Goal: Task Accomplishment & Management: Manage account settings

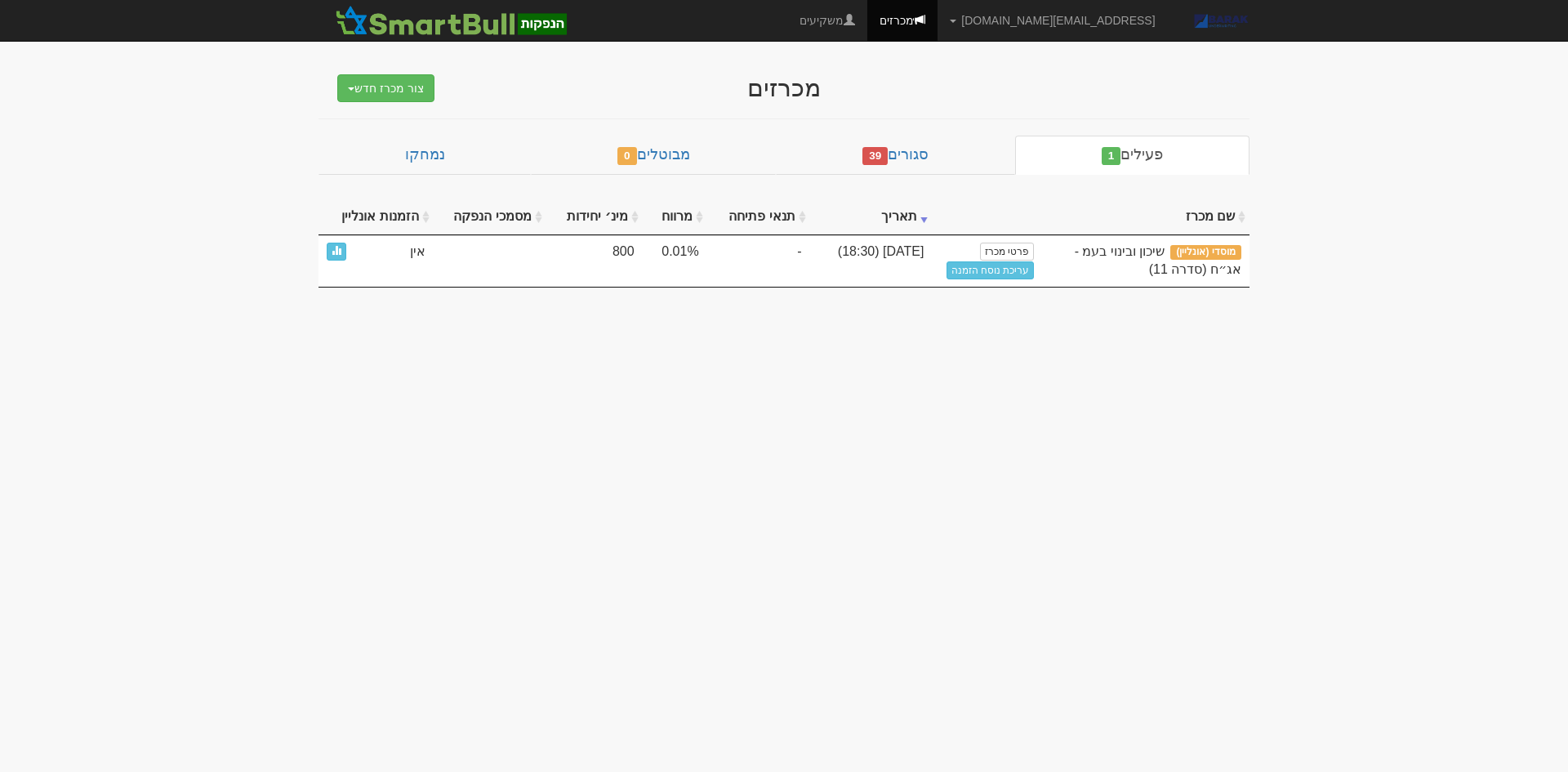
click at [1014, 270] on link "עריכת נוסח הזמנה" at bounding box center [991, 270] width 88 height 18
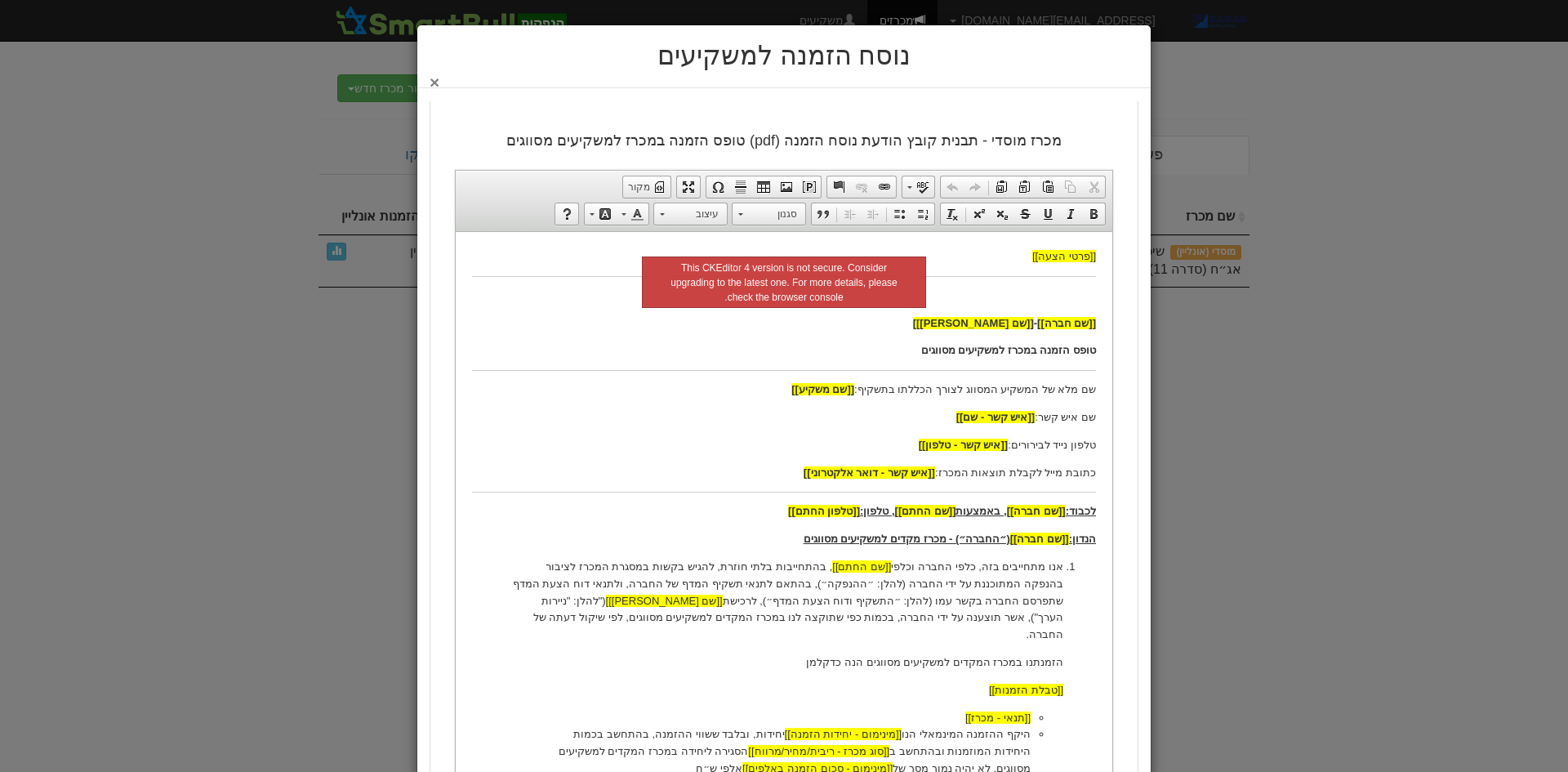
click at [439, 84] on button "×" at bounding box center [435, 82] width 10 height 17
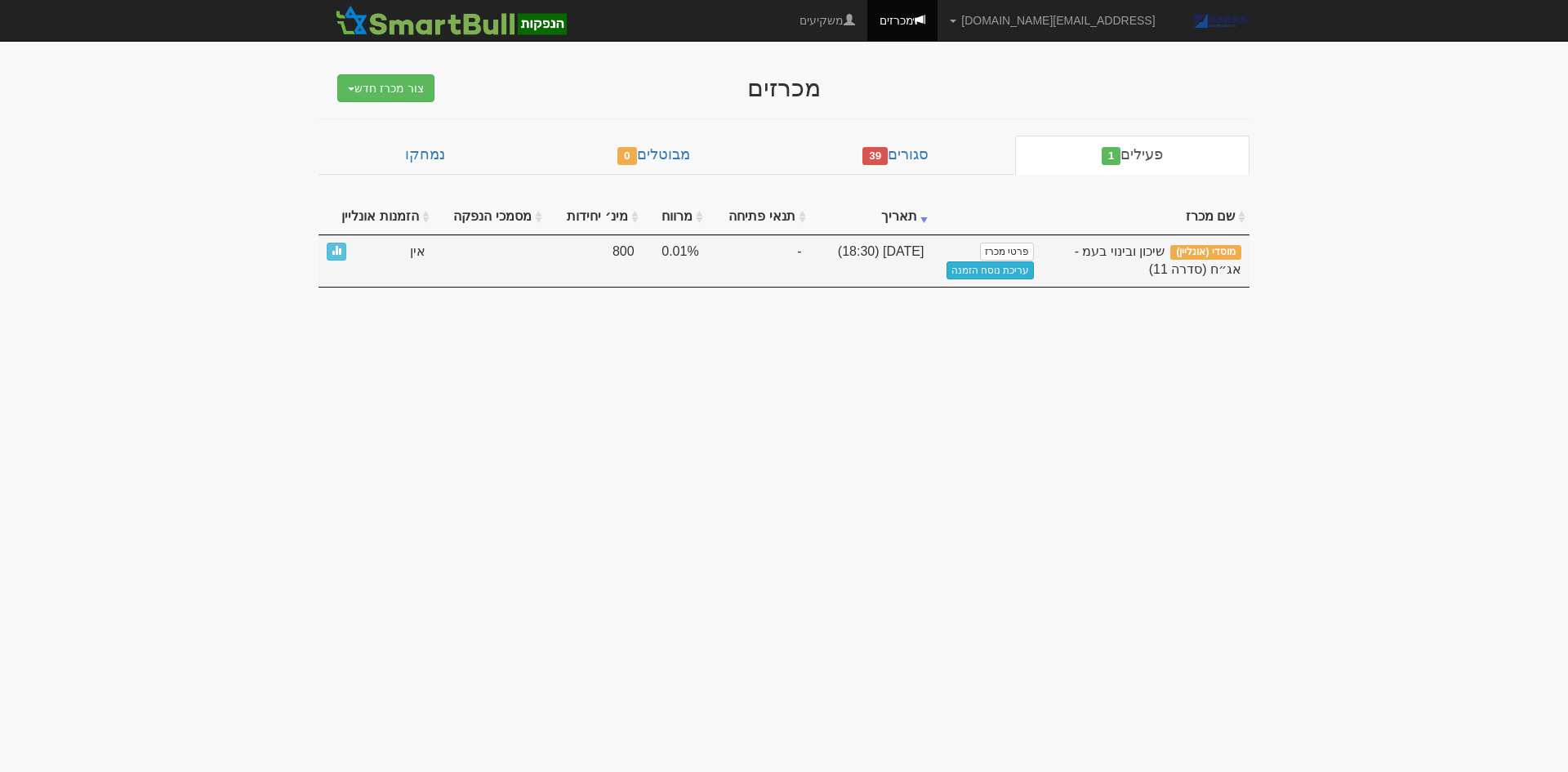
click at [1018, 273] on link "עריכת נוסח הזמנה" at bounding box center [991, 270] width 88 height 18
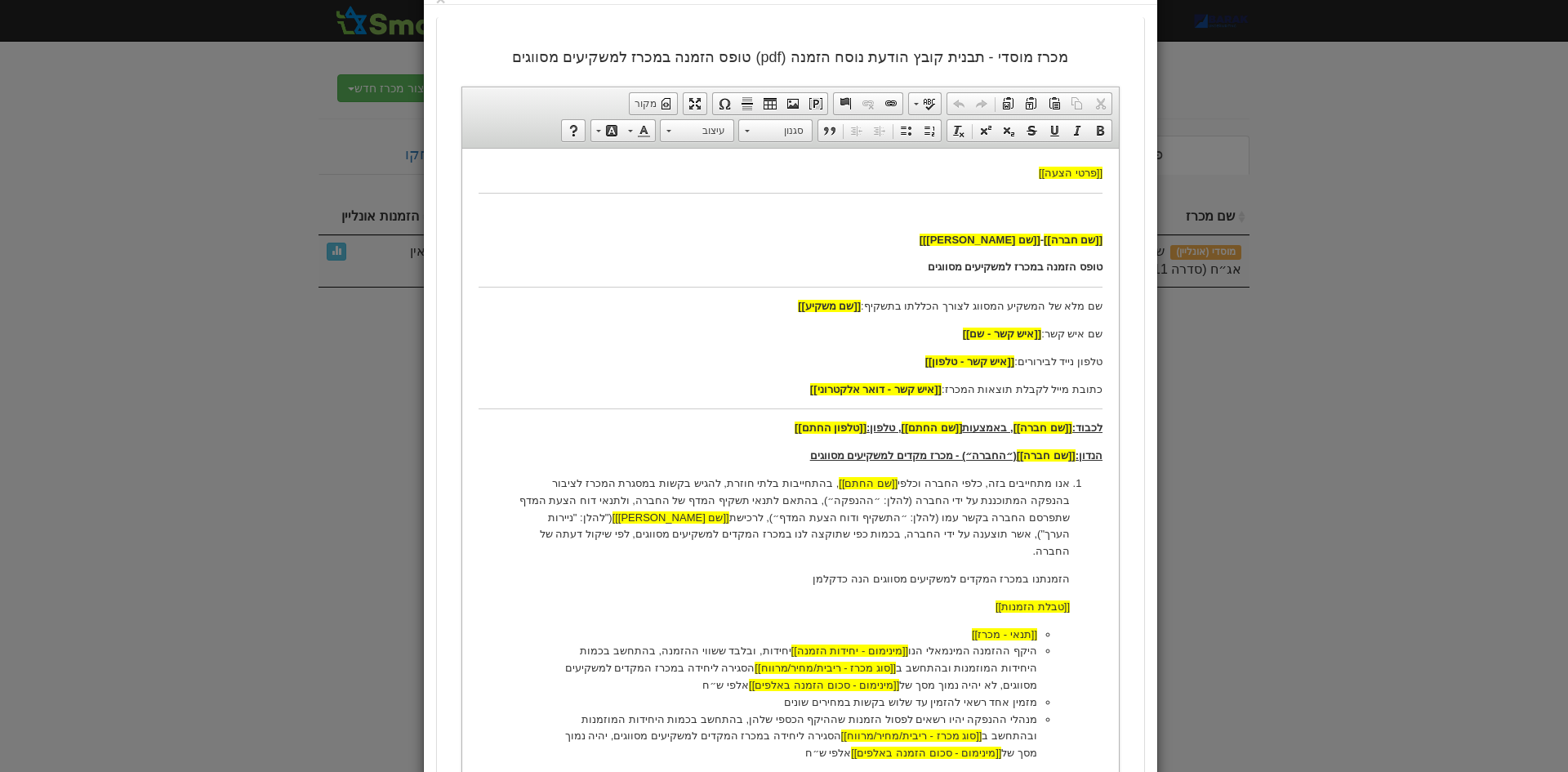
scroll to position [163, 0]
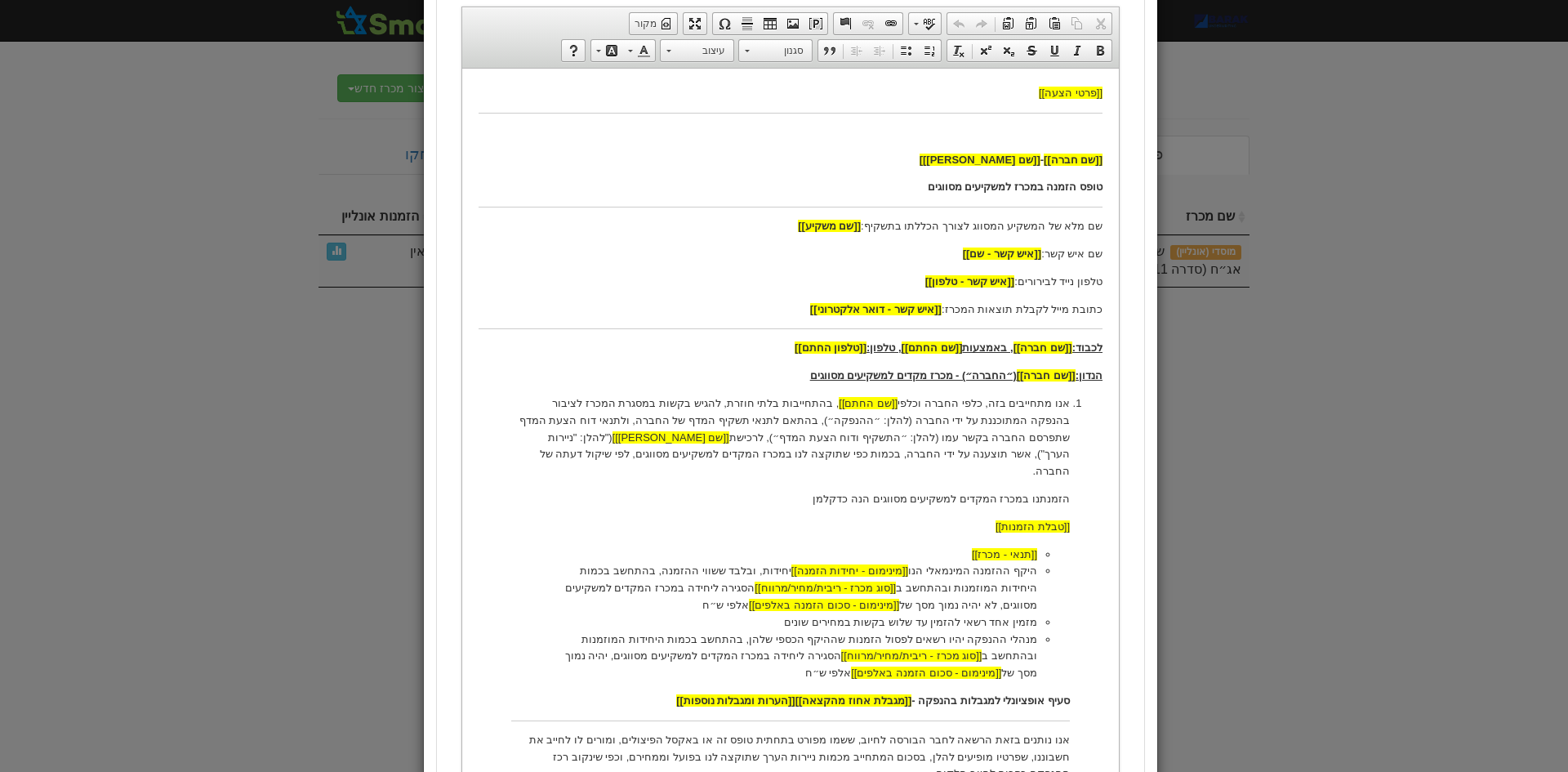
click at [1395, 506] on div "נוסח הזמנה למשקיעים ×" at bounding box center [784, 386] width 1568 height 772
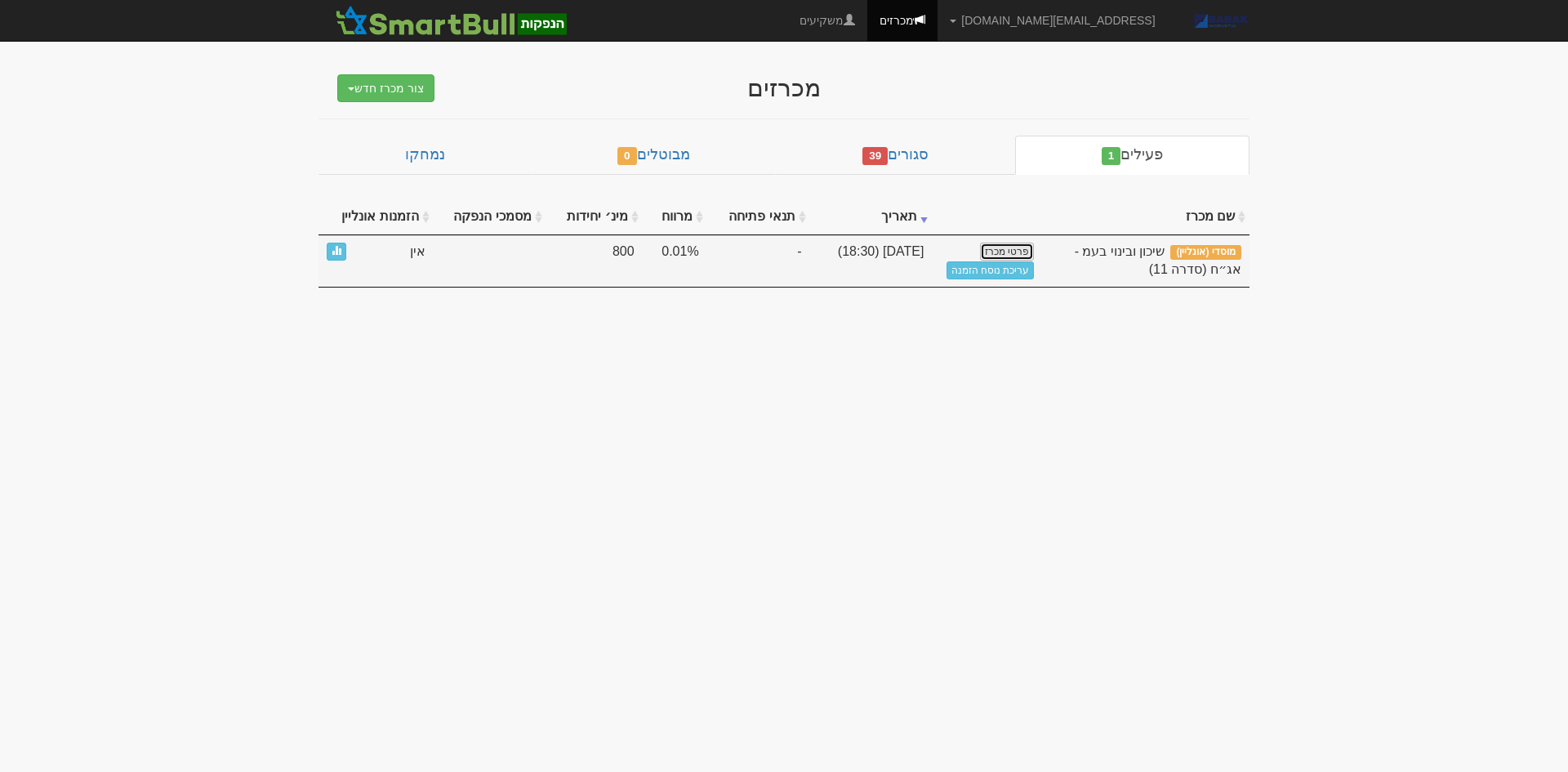
click at [1007, 247] on link "פרטי מכרז" at bounding box center [1006, 252] width 54 height 18
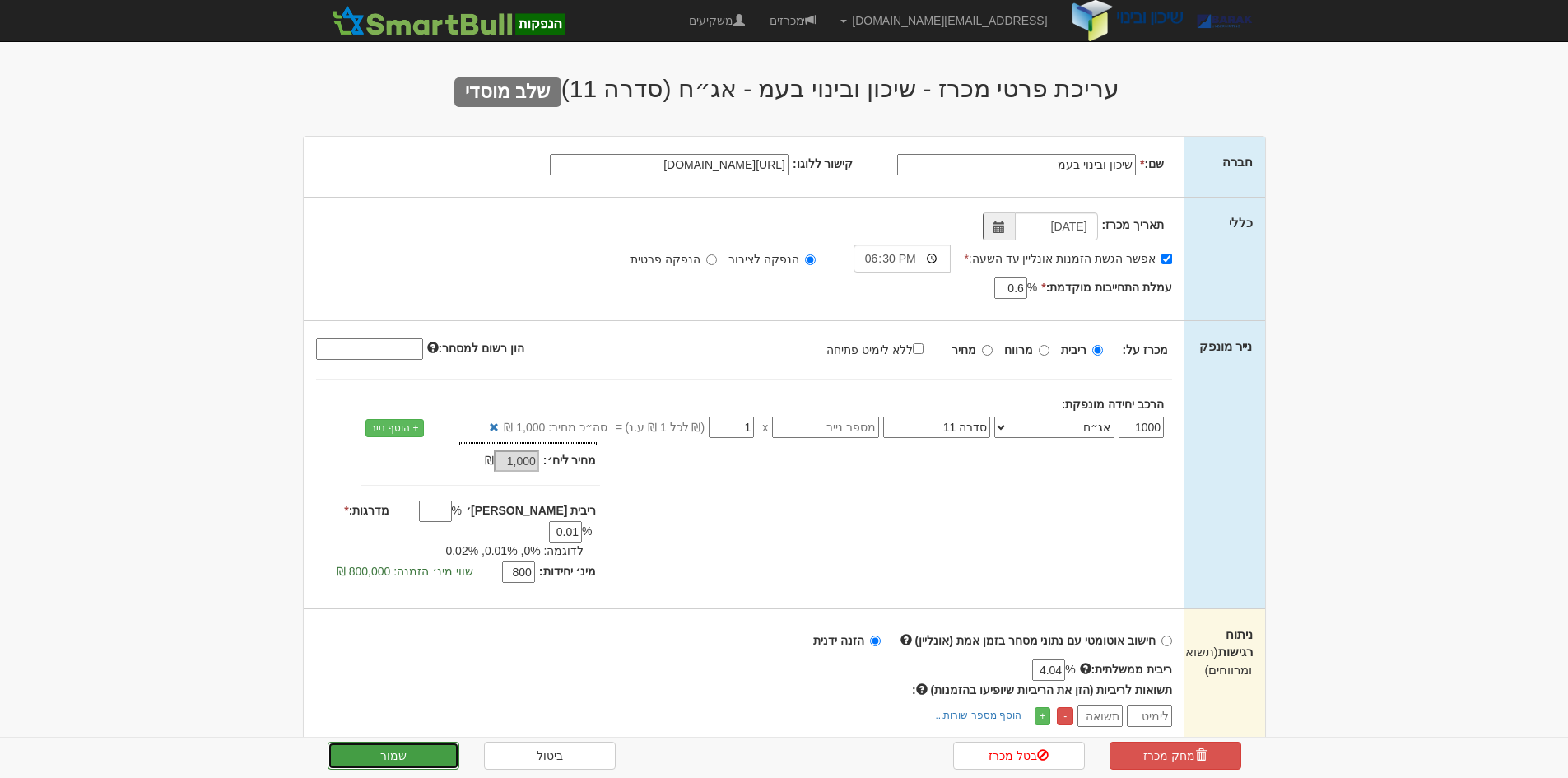
click at [374, 759] on button "שמור" at bounding box center [393, 755] width 132 height 28
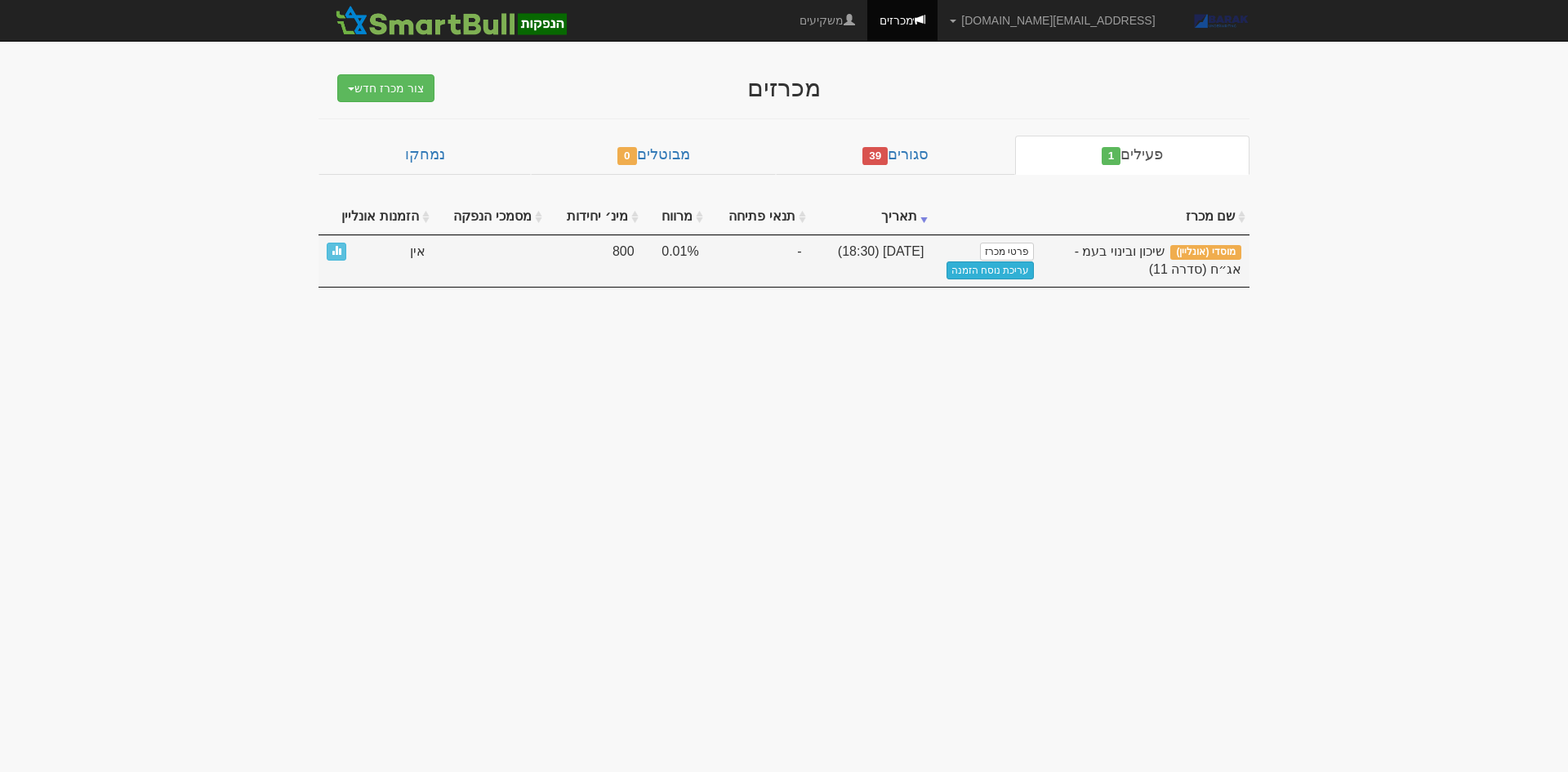
click at [973, 278] on link "עריכת נוסח הזמנה" at bounding box center [991, 270] width 88 height 18
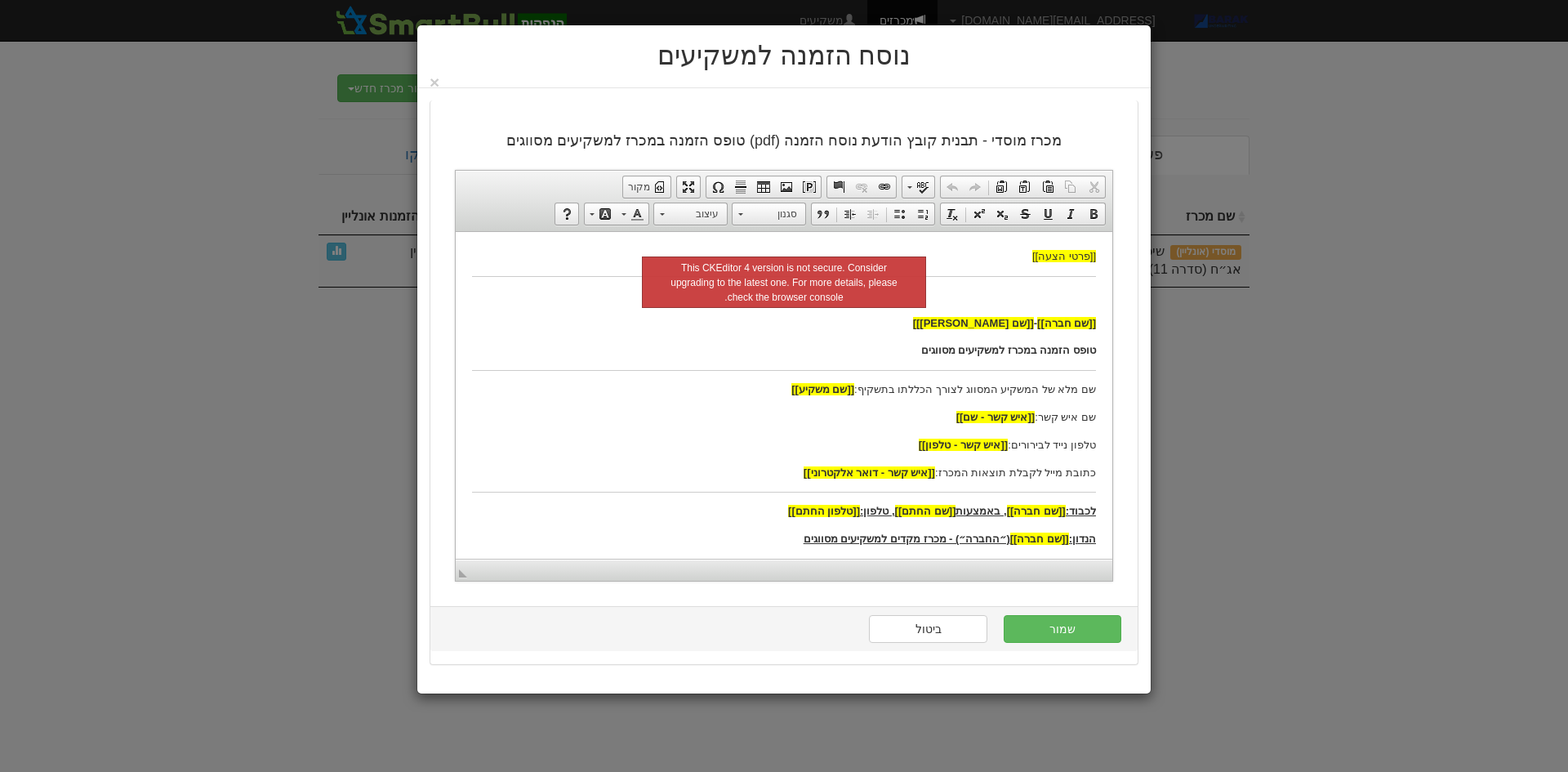
click at [695, 316] on p "[[שם חברה]] - [[שם נייר מונפק]]" at bounding box center [784, 323] width 624 height 17
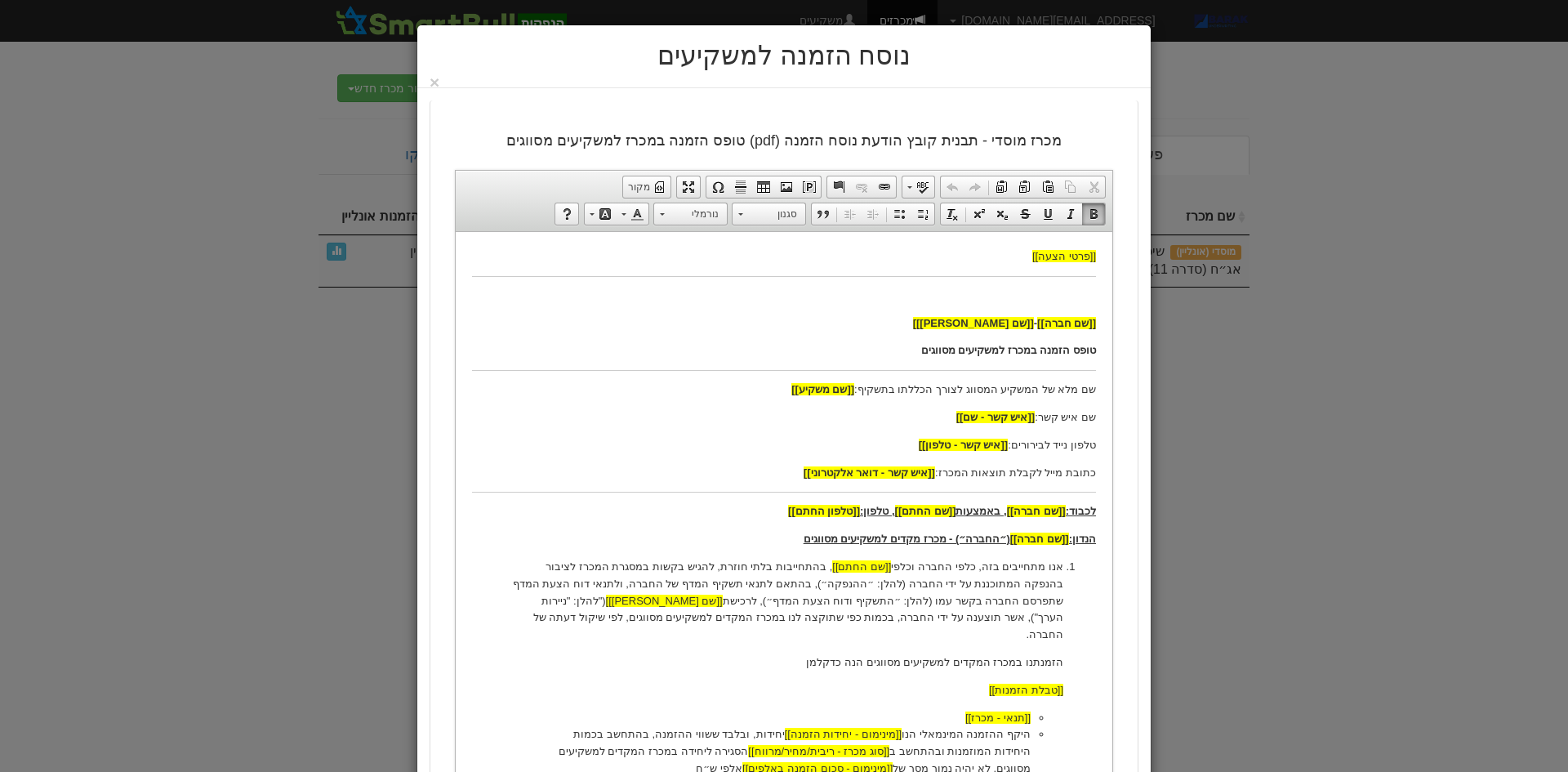
click at [1082, 289] on p at bounding box center [784, 295] width 624 height 17
paste body
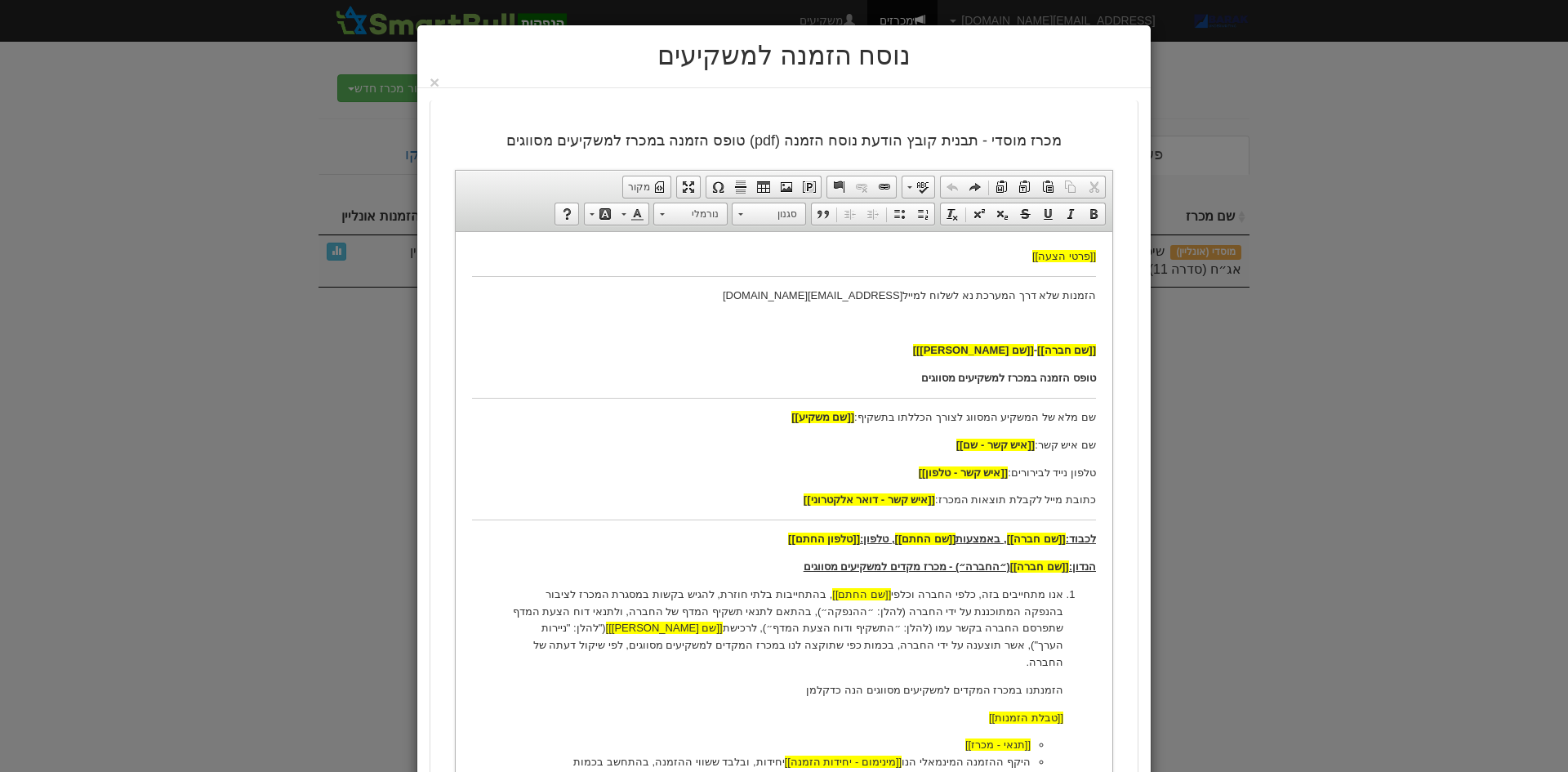
click at [1082, 324] on p at bounding box center [784, 323] width 624 height 17
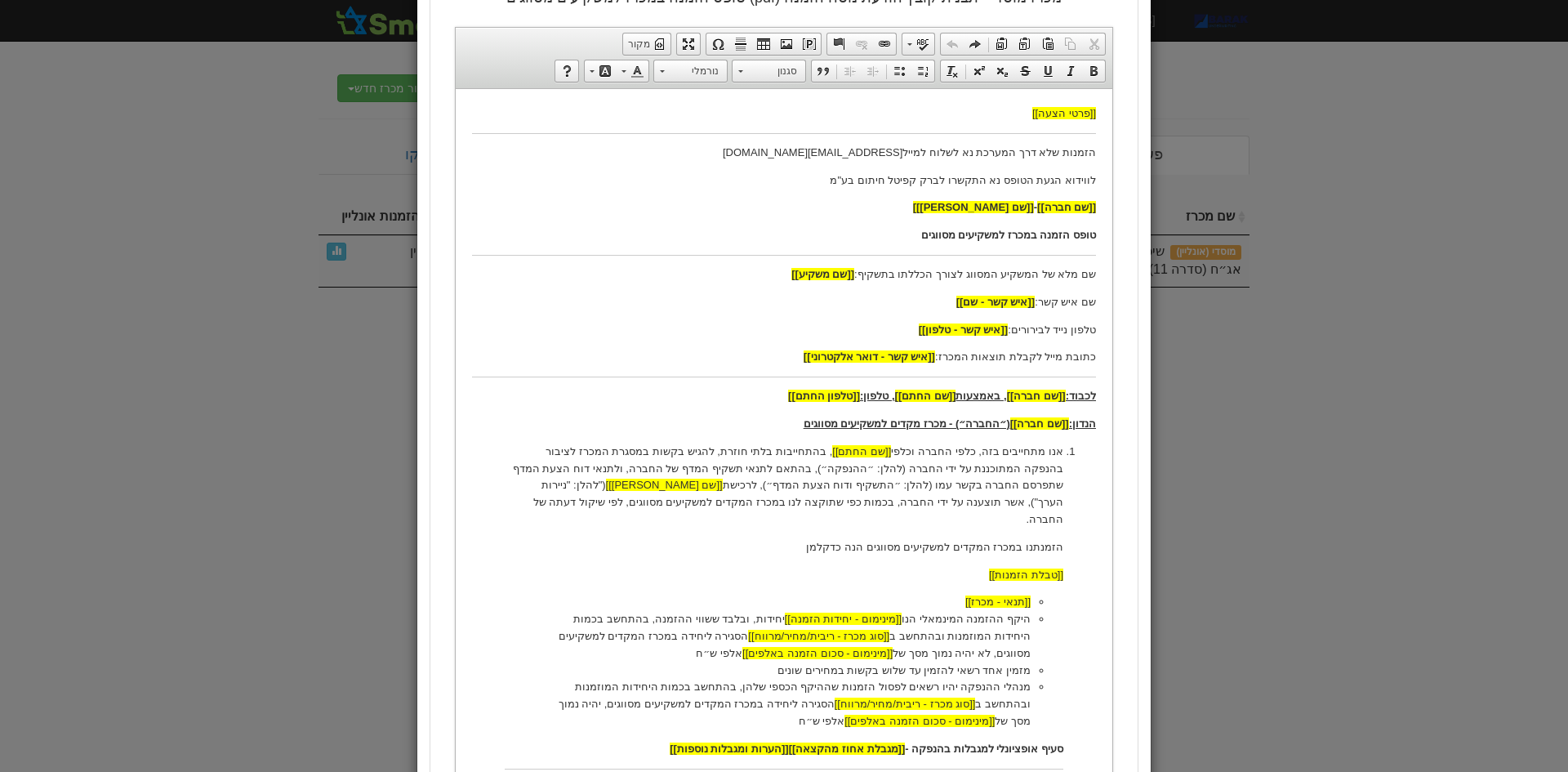
scroll to position [163, 0]
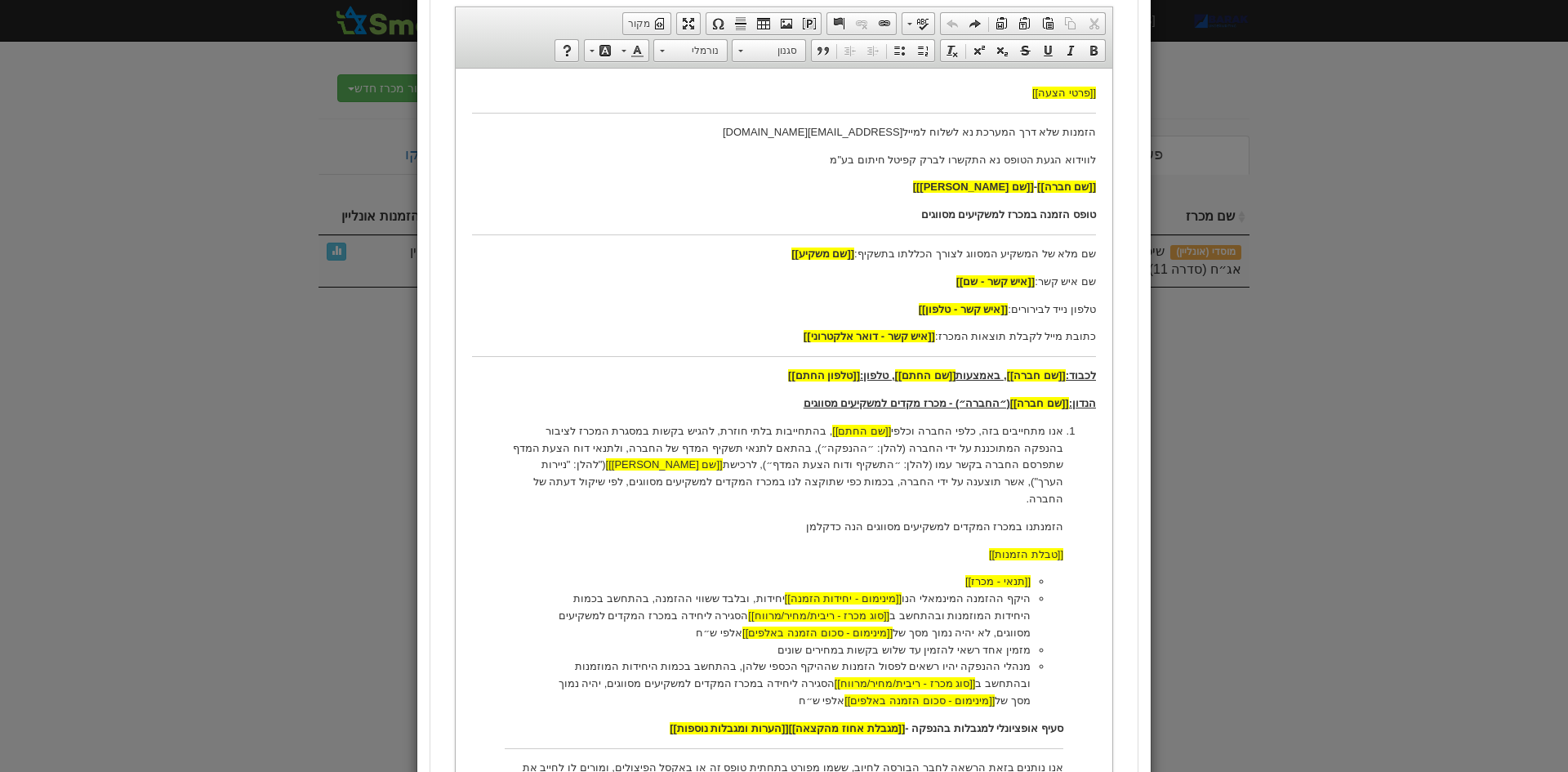
click at [767, 615] on li "היקף ההזמנה המינמאלי הנו [[מינימום - יחידות הזמנה]] יחידות, ובלבד ששווי ההזמנה,…" at bounding box center [784, 615] width 493 height 51
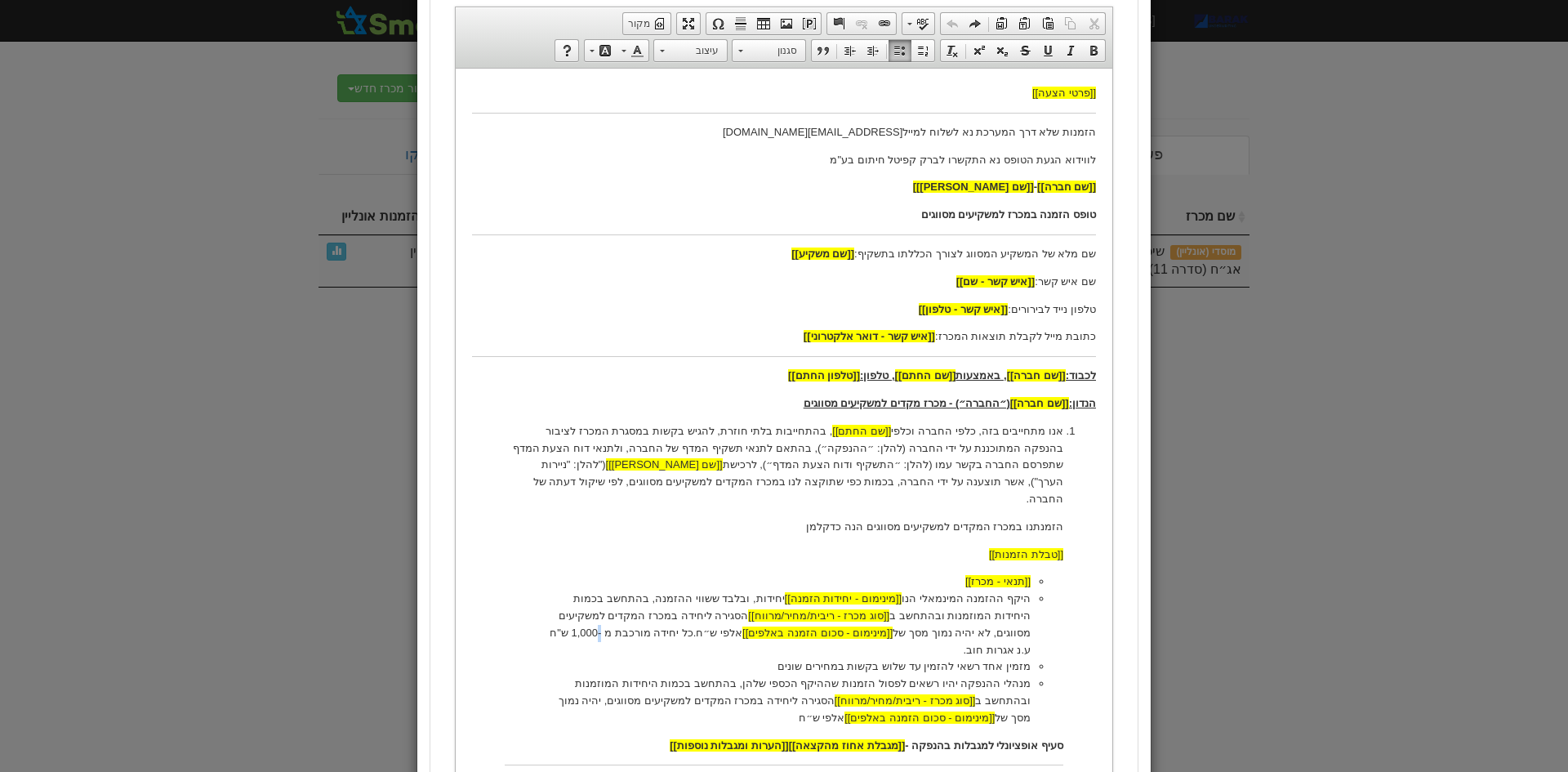
click at [726, 618] on li "היקף ההזמנה המינמאלי הנו [[מינימום - יחידות הזמנה]] יחידות, ובלבד ששווי ההזמנה,…" at bounding box center [784, 624] width 493 height 68
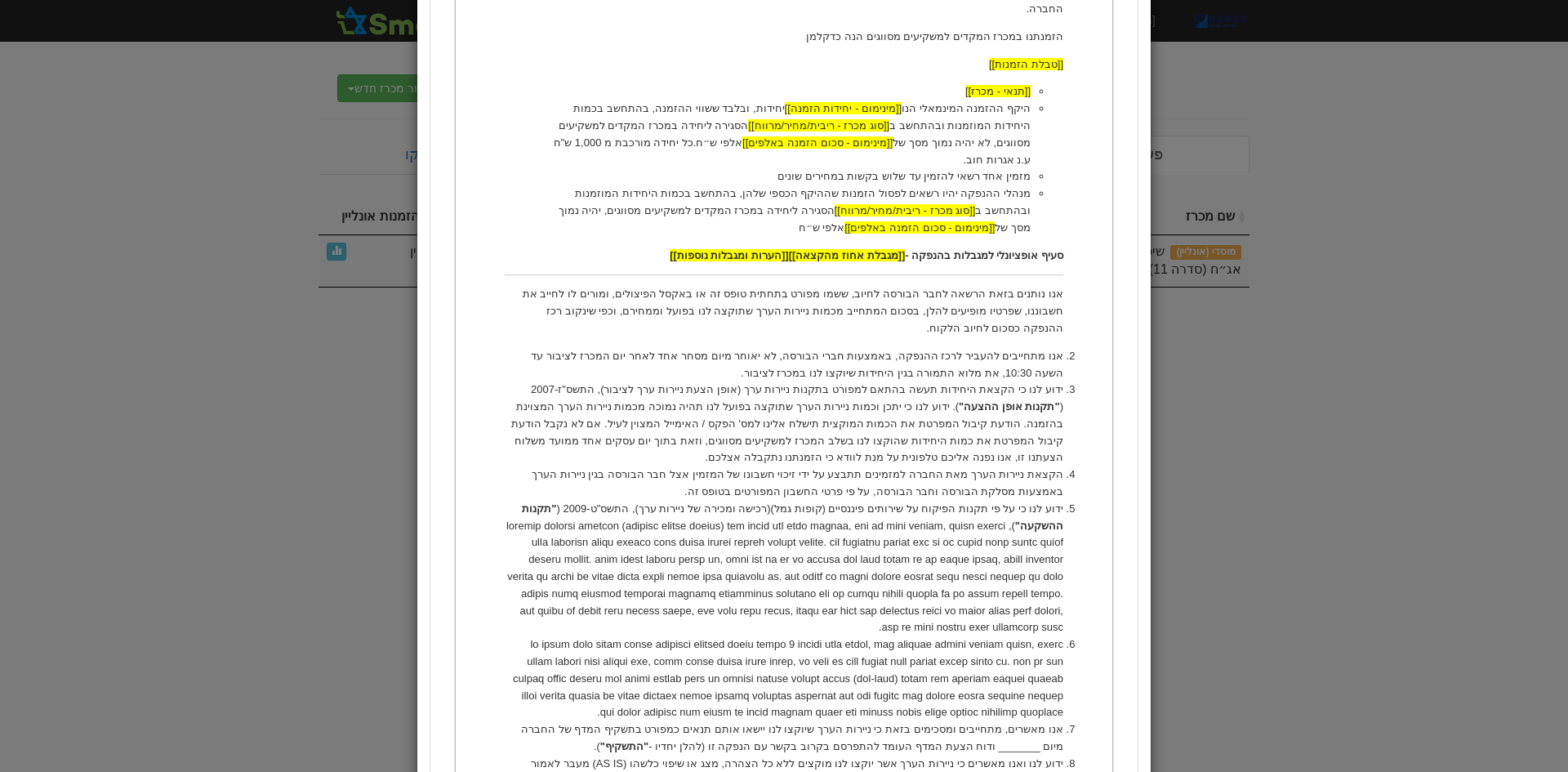
scroll to position [735, 0]
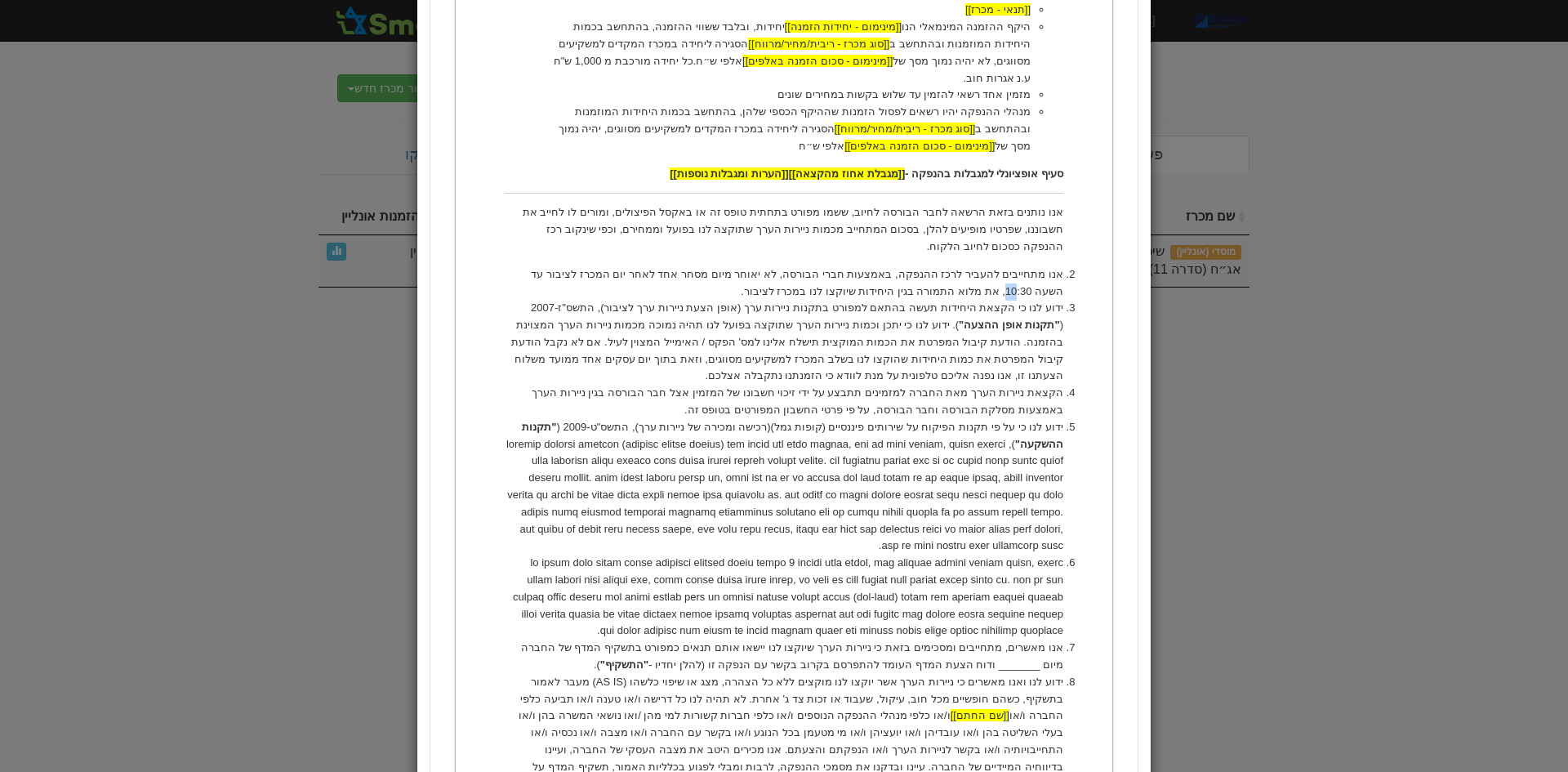
drag, startPoint x: 530, startPoint y: 221, endPoint x: 540, endPoint y: 226, distance: 11.2
click at [540, 266] on li "אנו מתחייבים להעביר לרכז ההנפקה, באמצעות חברי הבורסה, לא יאוחר מיום מסחר אחד לא…" at bounding box center [784, 282] width 558 height 34
click at [566, 639] on li "אנו מאשרים, מתחייבים ומסכימים בזאת כי ניירות הערך שיוקצו לנו יישאו אותם תנאים כ…" at bounding box center [784, 656] width 558 height 34
click at [520, 639] on li "אנו מאשרים, מתחייבים ומסכימים בזאת כי ניירות הערך שיוקצו לנו יישאו אותם תנאים כ…" at bounding box center [784, 656] width 558 height 34
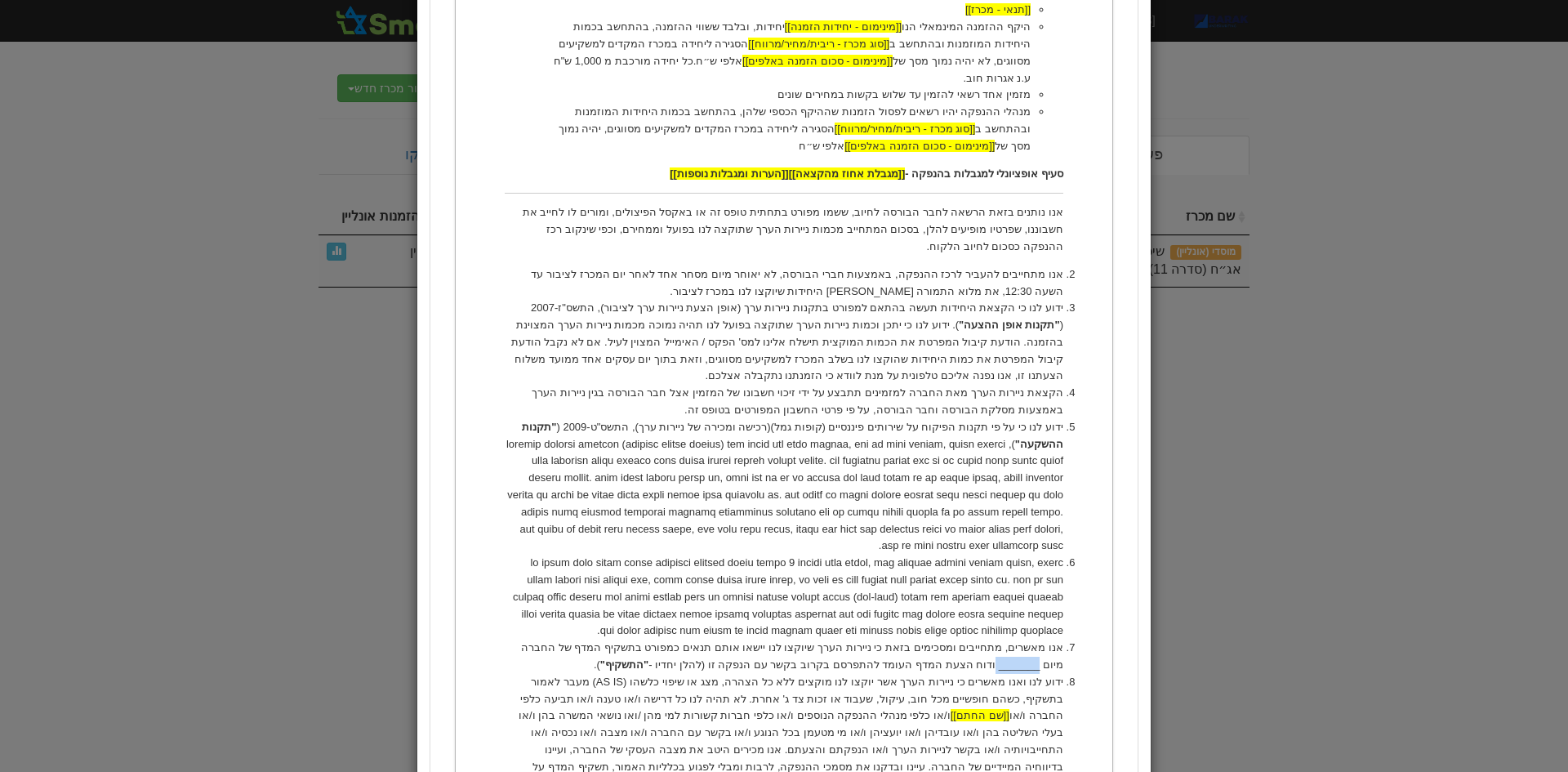
click at [520, 639] on li "אנו מאשרים, מתחייבים ומסכימים בזאת כי ניירות הערך שיוקצו לנו יישאו אותם תנאים כ…" at bounding box center [784, 656] width 558 height 34
drag, startPoint x: 566, startPoint y: 595, endPoint x: 509, endPoint y: 596, distance: 57.0
click at [509, 639] on li "אנו מאשרים, מתחייבים ומסכימים בזאת כי ניירות הערך שיוקצו לנו יישאו אותם תנאים כ…" at bounding box center [784, 656] width 558 height 34
drag, startPoint x: 504, startPoint y: 587, endPoint x: 544, endPoint y: 595, distance: 40.8
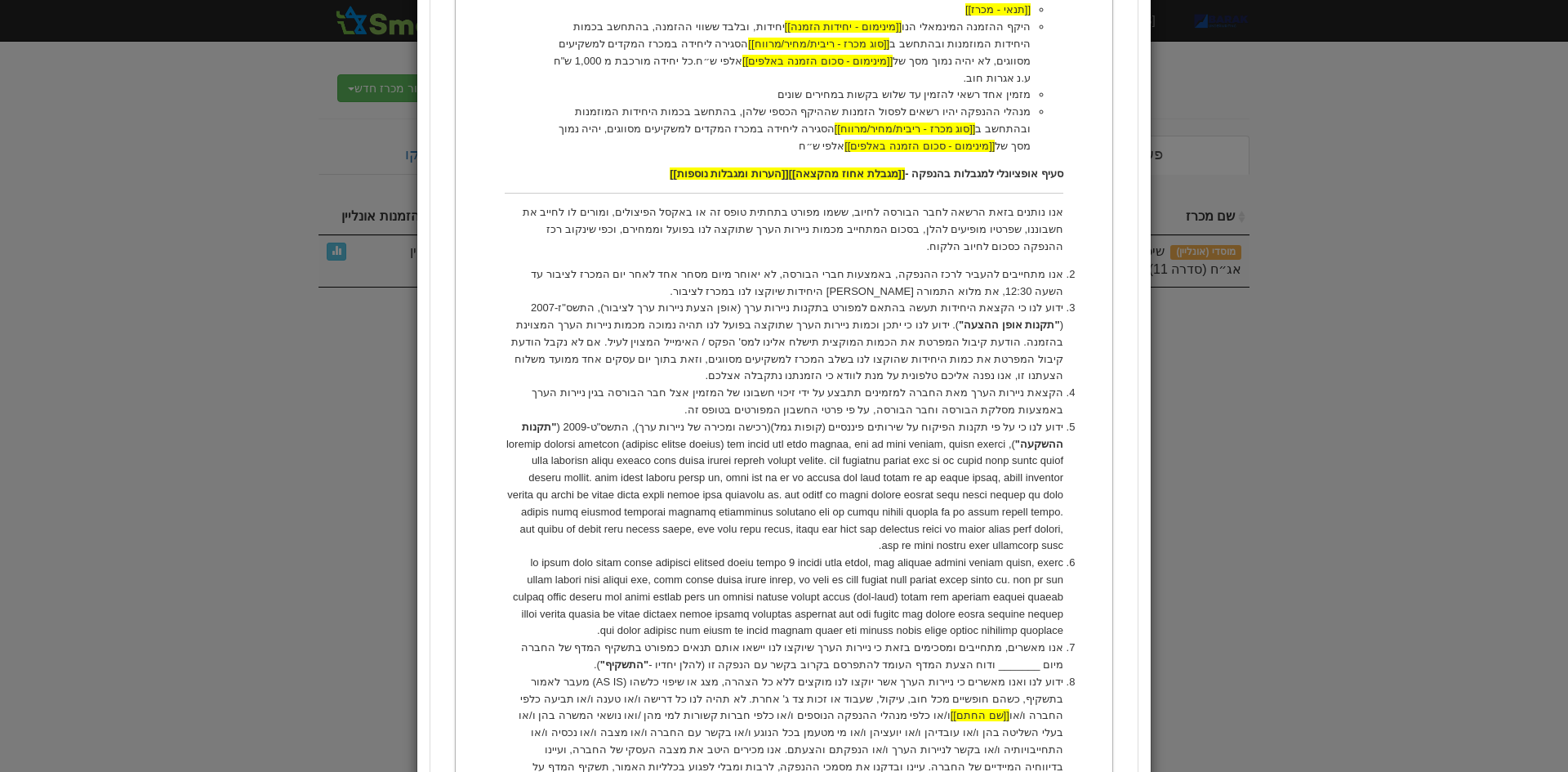
click at [544, 595] on ol "אנו מתחייבים בזה, כלפי החברה וכלפי [[שם החתם]] , בהתחייבות בלתי חוזרת, להגיש בק…" at bounding box center [784, 484] width 624 height 1264
drag, startPoint x: 566, startPoint y: 600, endPoint x: 504, endPoint y: 596, distance: 62.1
click at [504, 639] on li "אנו מאשרים, מתחייבים ומסכימים בזאת כי ניירות הערך שיוקצו לנו יישאו אותם תנאים כ…" at bounding box center [784, 656] width 558 height 34
click at [547, 586] on li at bounding box center [784, 596] width 558 height 85
click at [547, 580] on li at bounding box center [784, 596] width 558 height 85
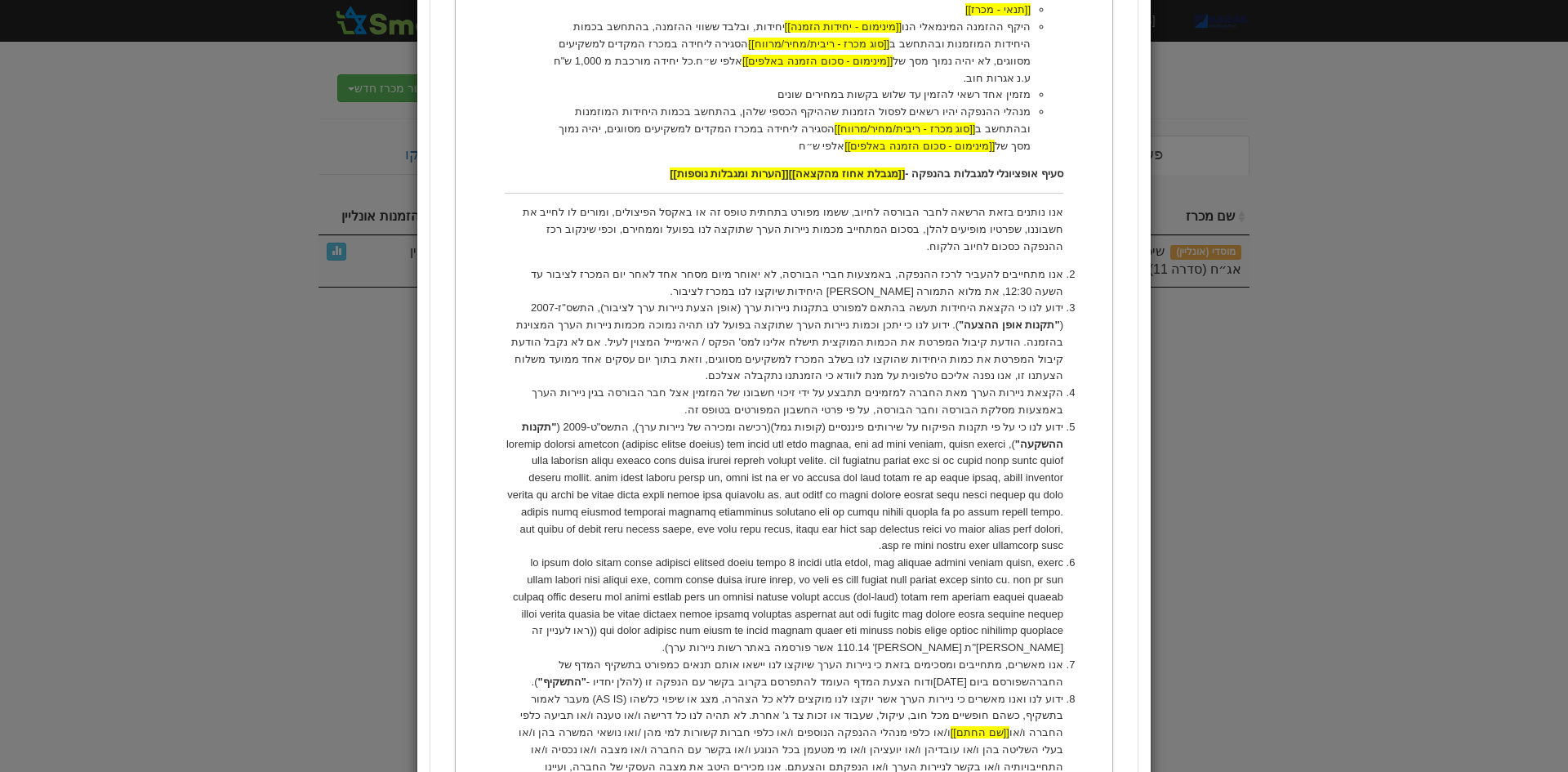
click at [542, 584] on li "(ראו לעניין זה שו"ת מס' 110.14 אשר פורסמה באתר רשות ניירות ערך) ." at bounding box center [784, 605] width 558 height 102
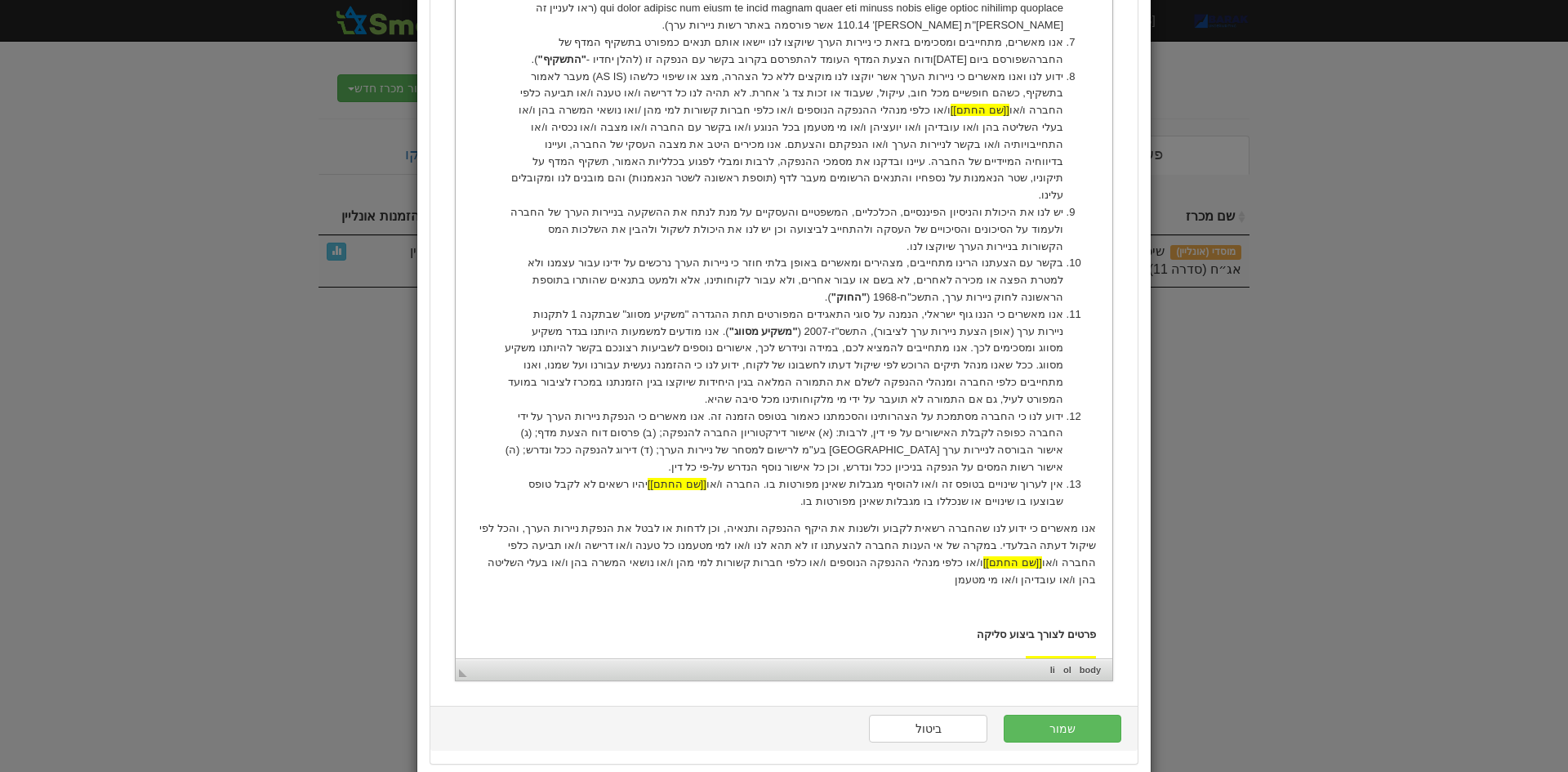
scroll to position [1404, 0]
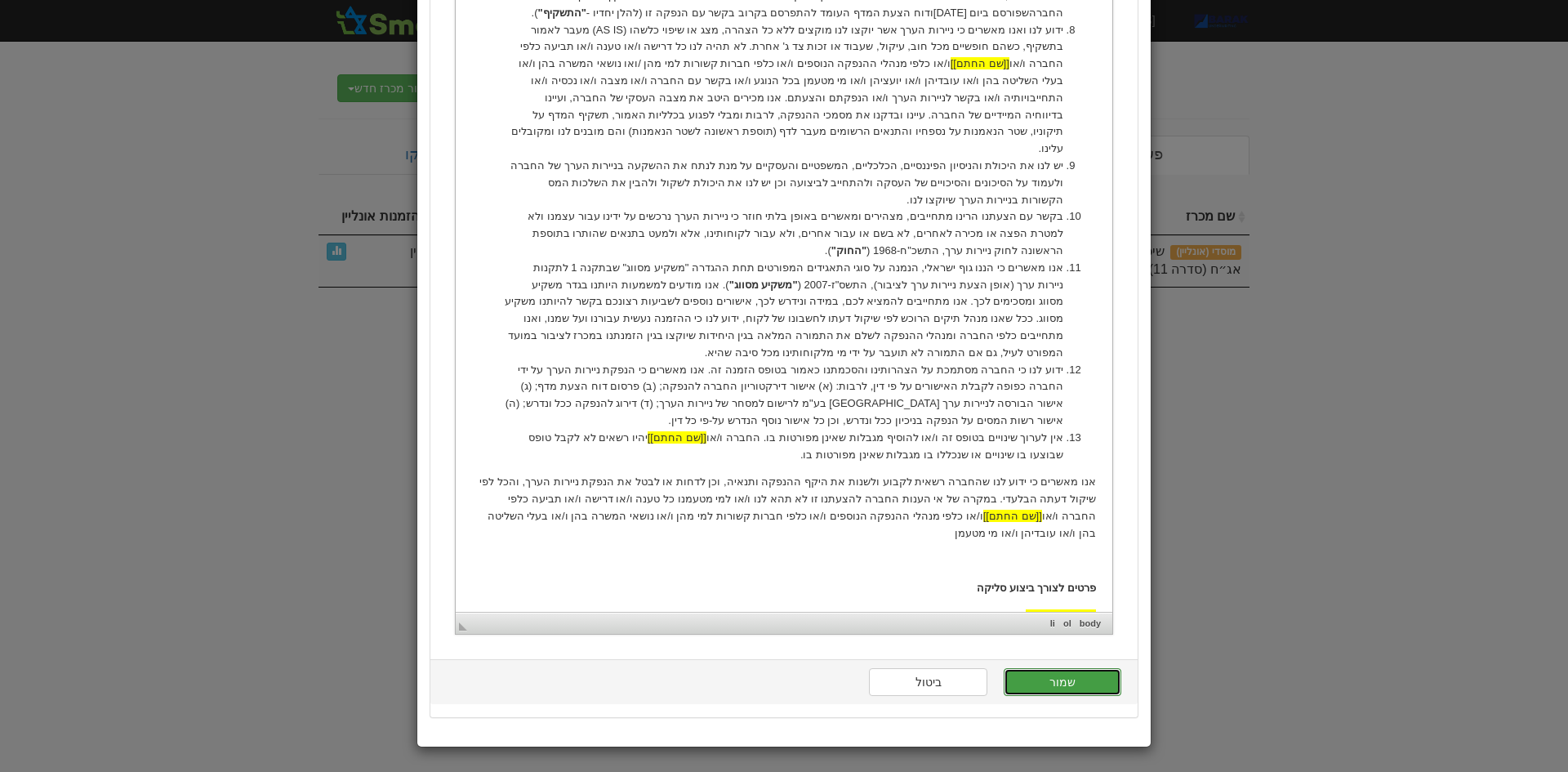
click at [1065, 672] on button "שמור" at bounding box center [1063, 682] width 118 height 28
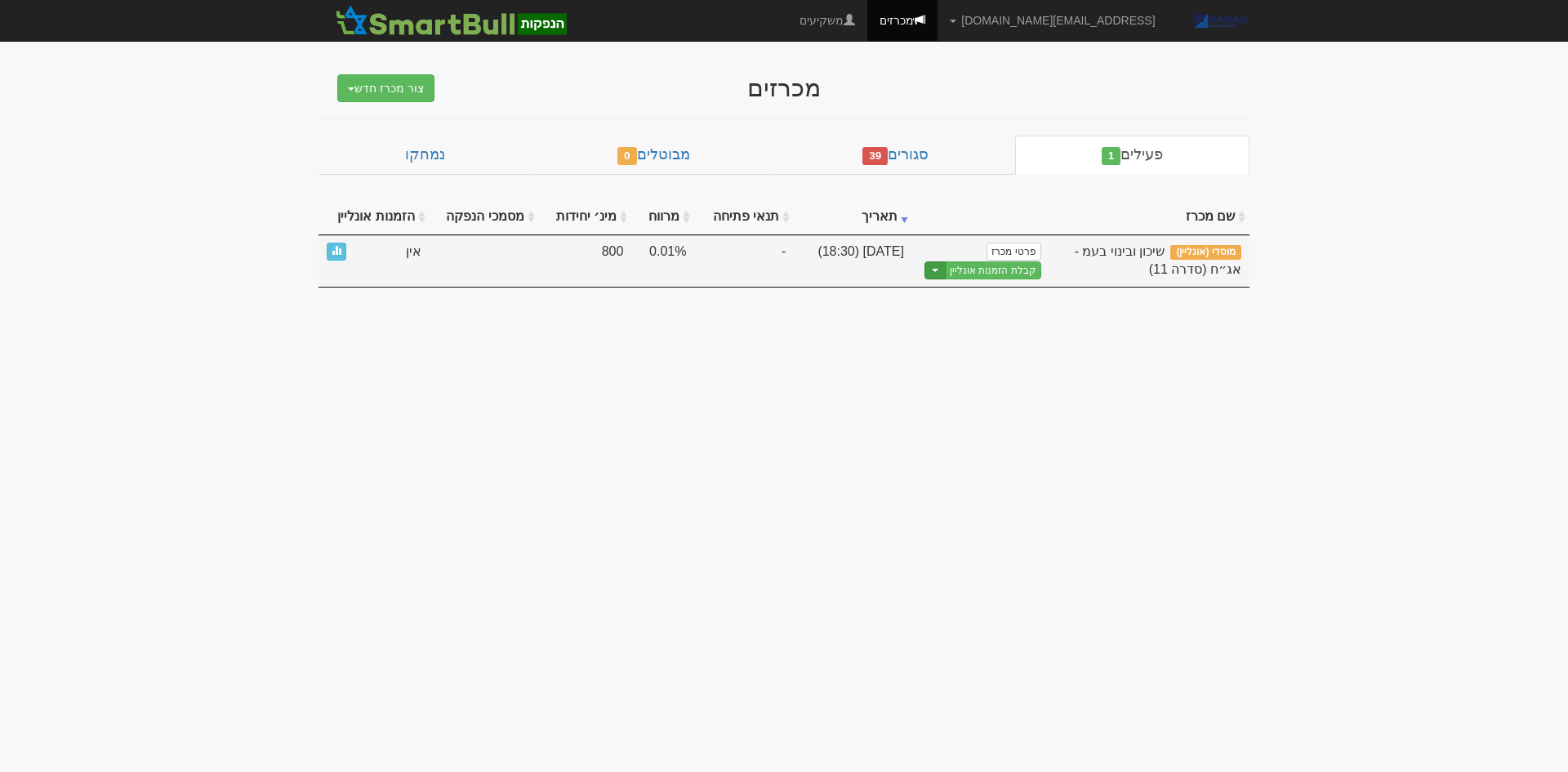
click at [942, 273] on button "Toggle Dropdown" at bounding box center [935, 270] width 22 height 19
click at [960, 302] on link "הצג טופס הזמנה לדוגמה" at bounding box center [963, 297] width 155 height 22
